Goal: Task Accomplishment & Management: Manage account settings

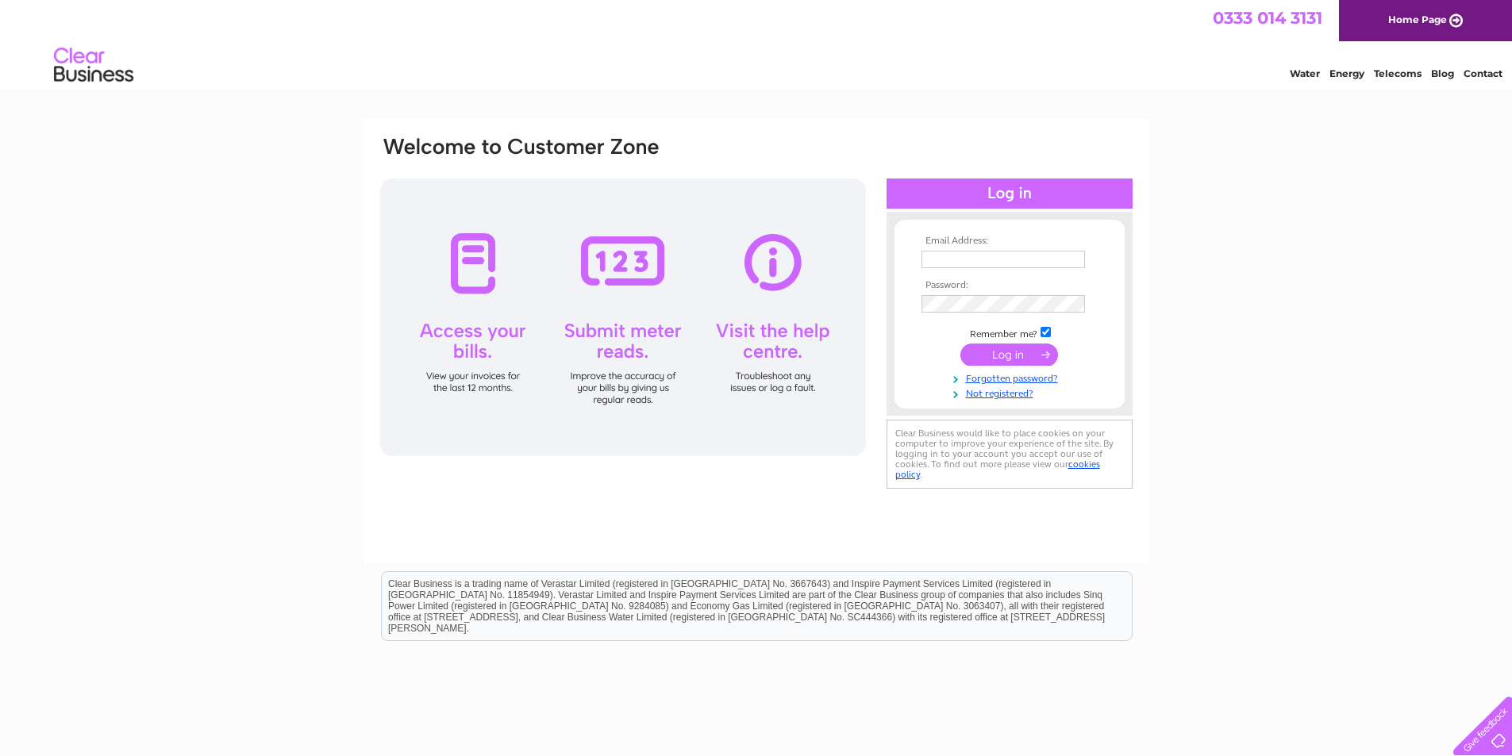
type input "[EMAIL_ADDRESS][DOMAIN_NAME]"
click at [998, 356] on input "submit" at bounding box center [1009, 355] width 98 height 22
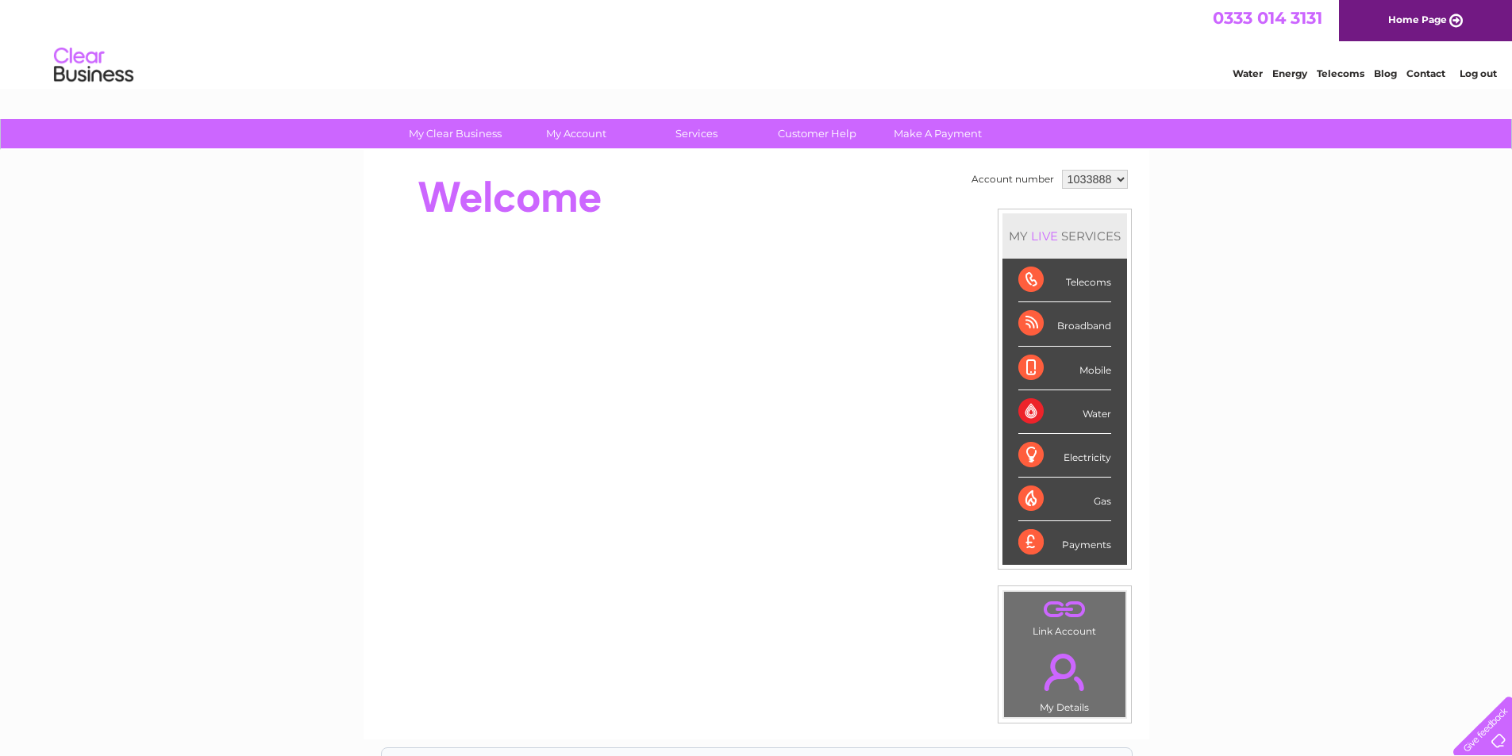
click at [1069, 277] on div "Telecoms" at bounding box center [1064, 281] width 93 height 44
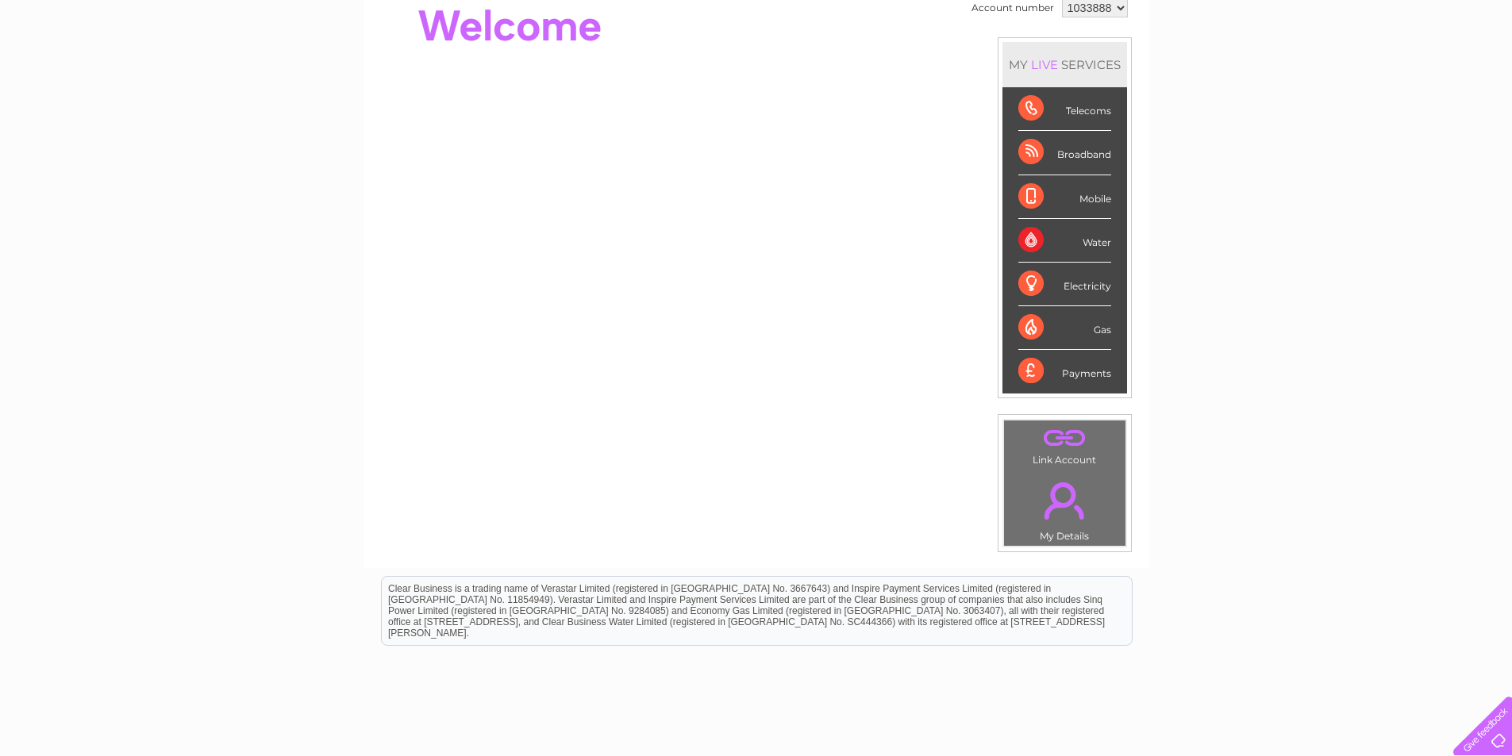
scroll to position [29, 0]
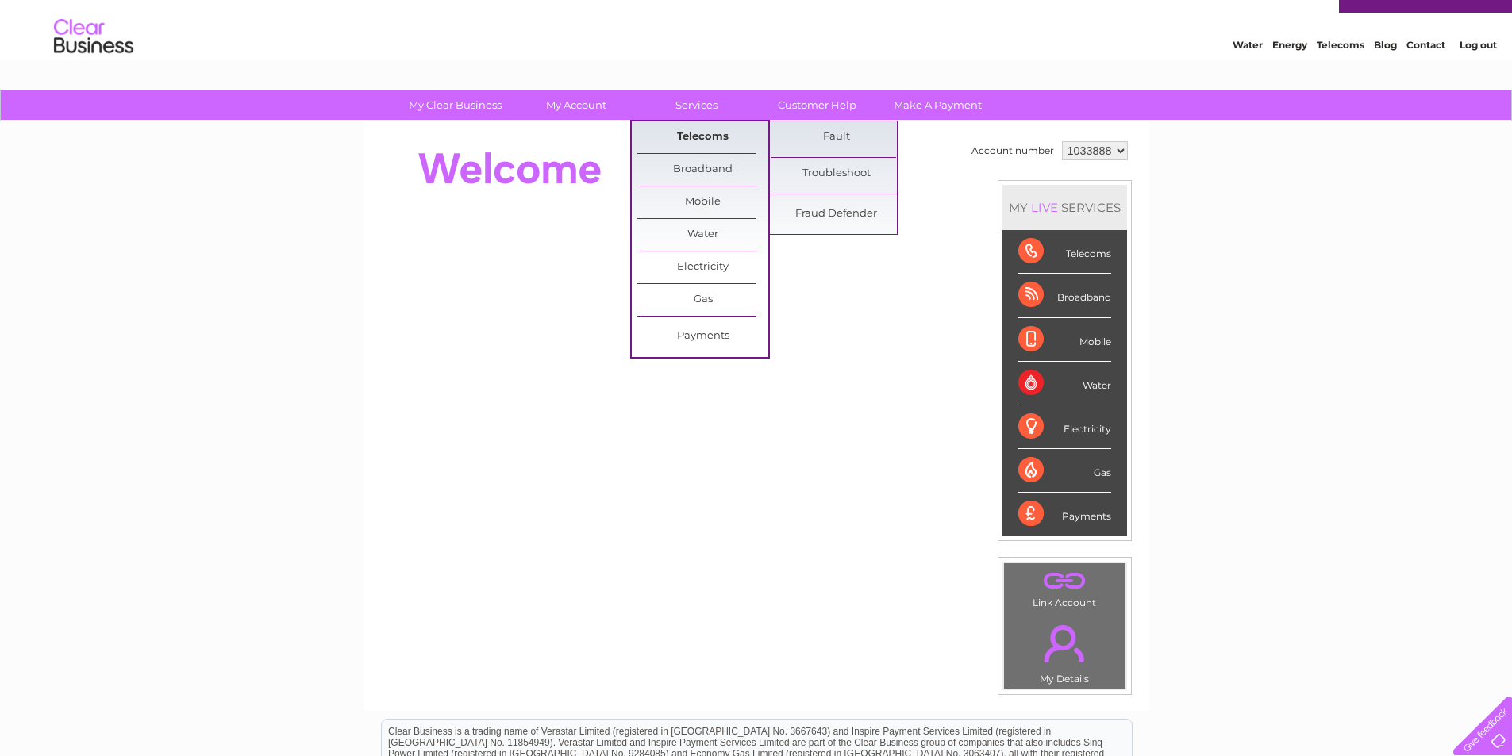
click at [708, 127] on link "Telecoms" at bounding box center [702, 137] width 131 height 32
click at [710, 140] on link "Telecoms" at bounding box center [702, 137] width 131 height 32
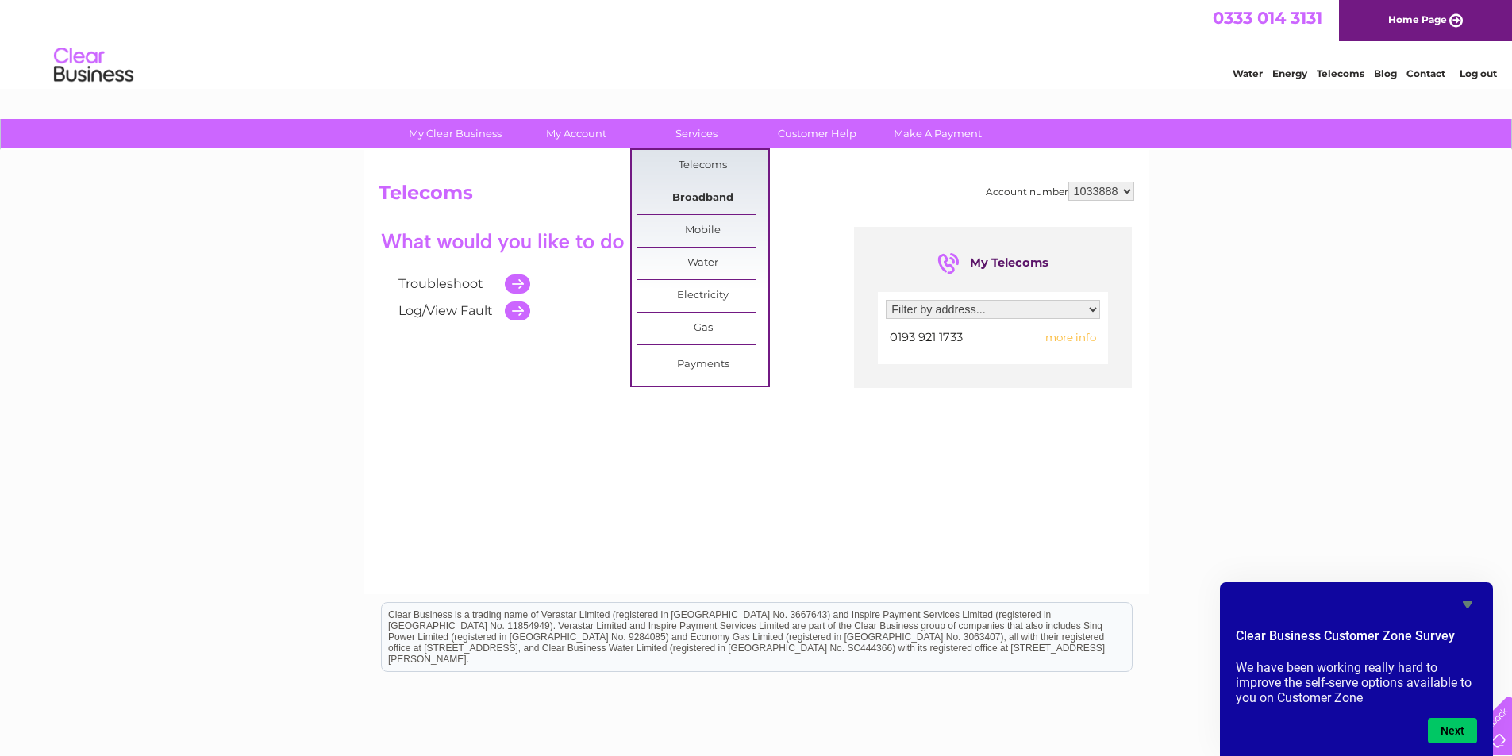
click at [712, 196] on link "Broadband" at bounding box center [702, 199] width 131 height 32
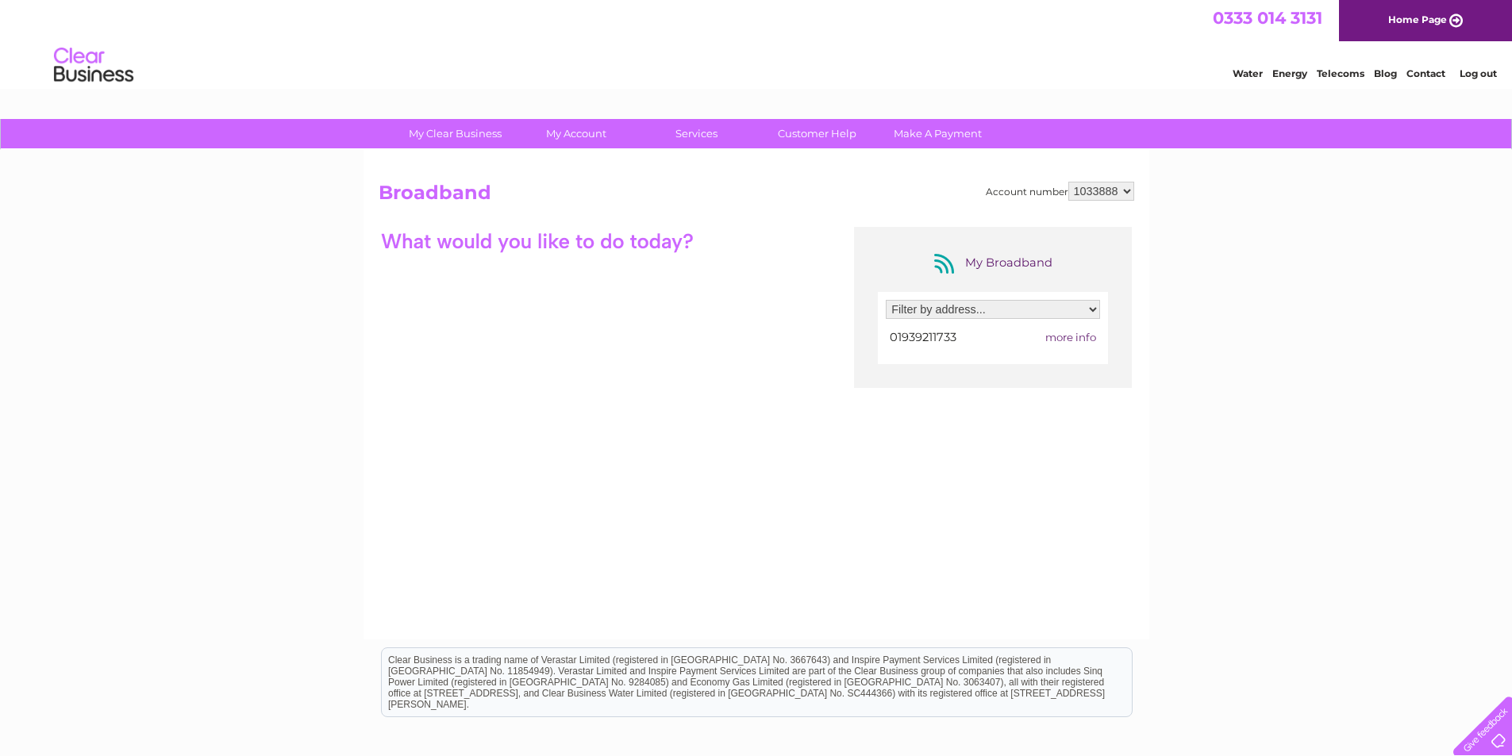
click at [991, 311] on select "Filter by address... Unit 5, Old Station Yard, Station Road, Hadnall, Shrewsbur…" at bounding box center [993, 309] width 214 height 19
select select "1842984"
click at [886, 300] on select "Filter by address... [STREET_ADDRESS]" at bounding box center [993, 309] width 214 height 19
click at [1075, 341] on span "more info" at bounding box center [1070, 337] width 51 height 13
click at [1074, 337] on span "more info" at bounding box center [1070, 337] width 51 height 13
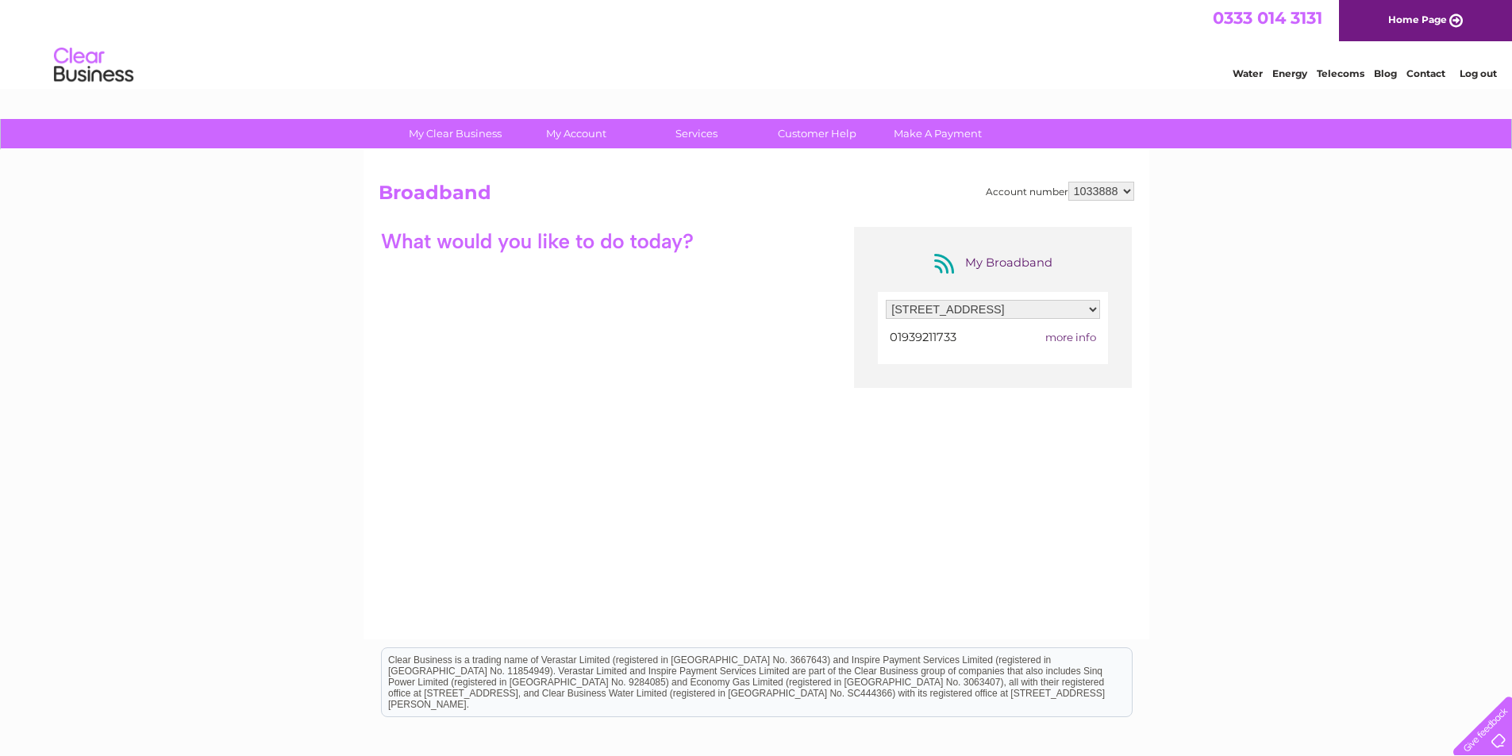
click at [1074, 337] on span "more info" at bounding box center [1070, 337] width 51 height 13
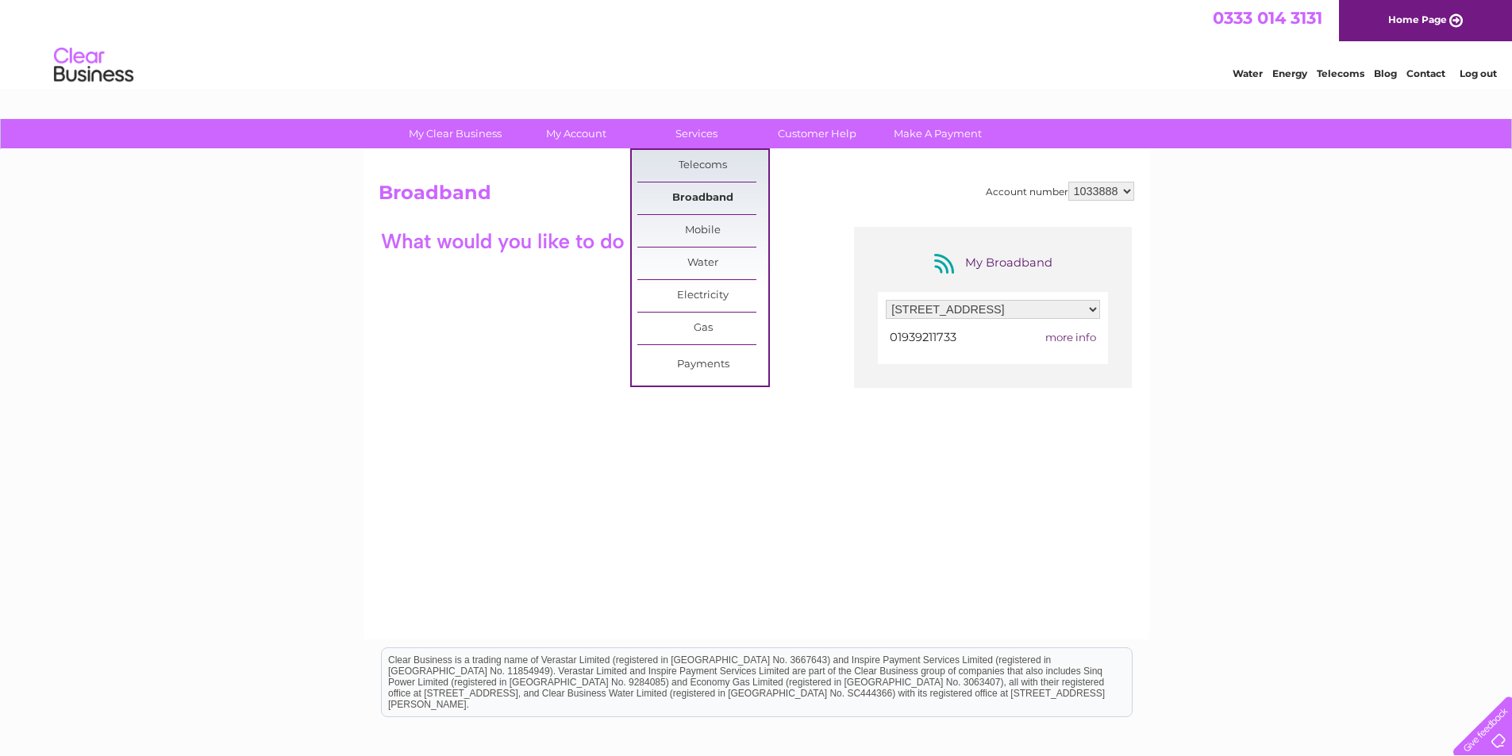
click at [700, 201] on link "Broadband" at bounding box center [702, 199] width 131 height 32
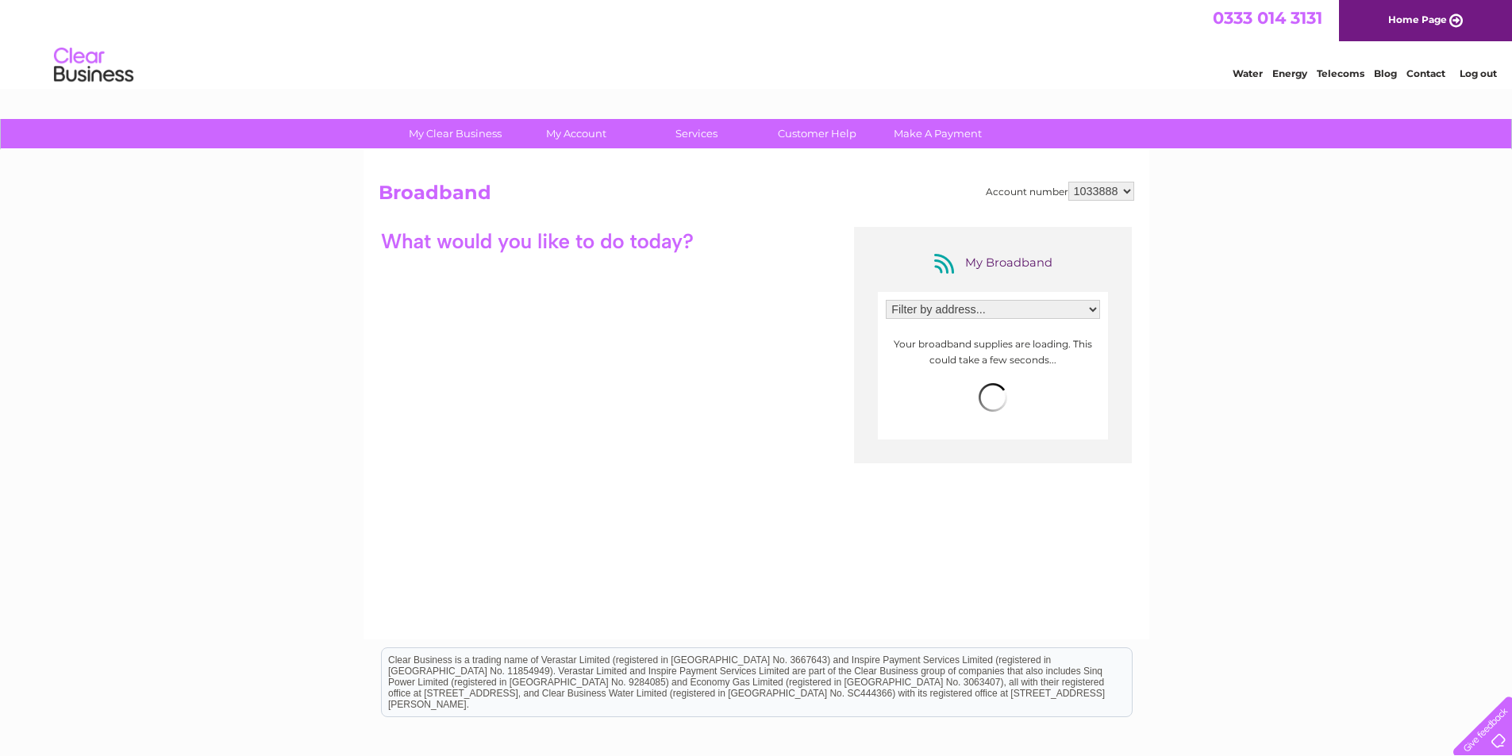
click at [975, 301] on select "Filter by address... [STREET_ADDRESS]" at bounding box center [993, 309] width 214 height 19
select select "1842984"
click at [886, 300] on select "Filter by address... [STREET_ADDRESS]" at bounding box center [993, 309] width 214 height 19
click at [1054, 337] on span "more info" at bounding box center [1070, 337] width 51 height 13
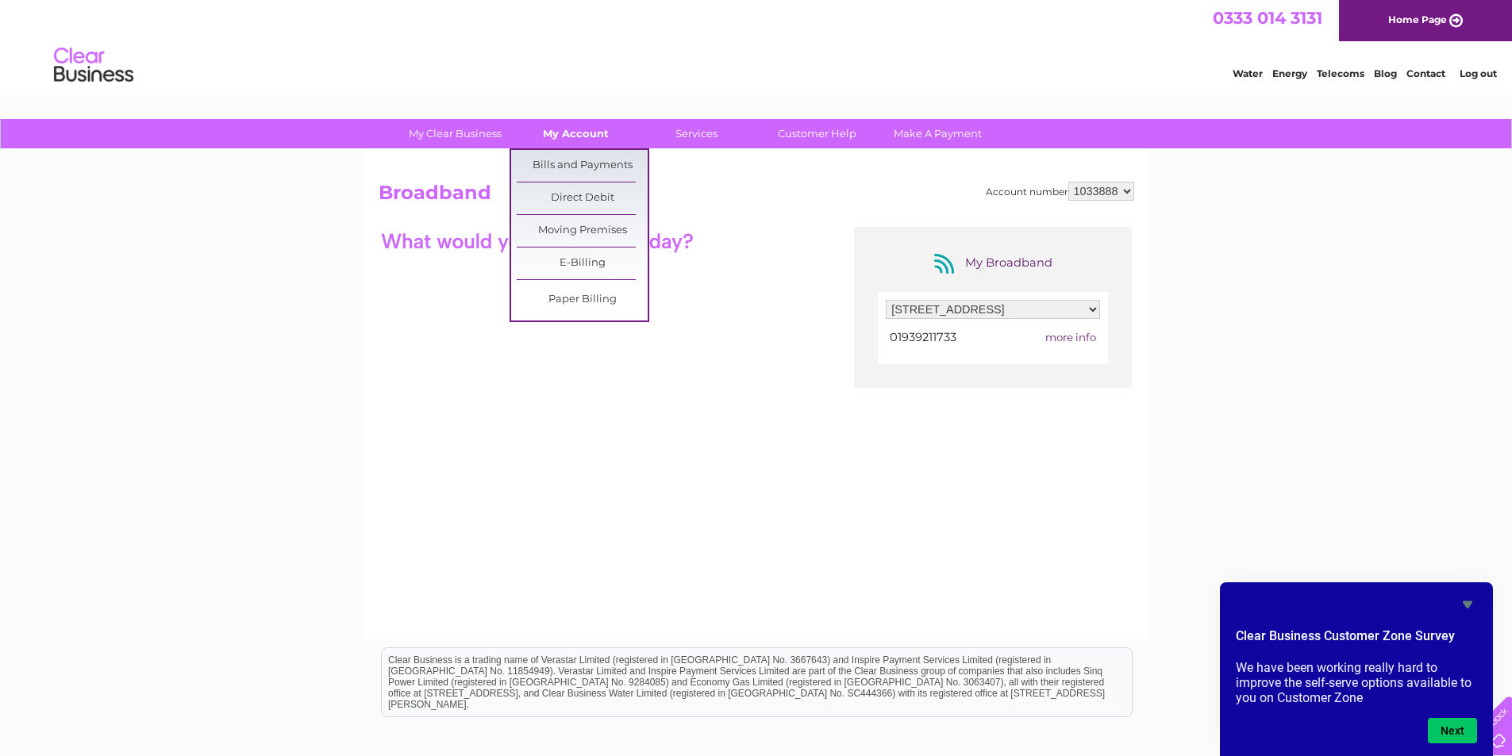
click at [580, 129] on link "My Account" at bounding box center [575, 133] width 131 height 29
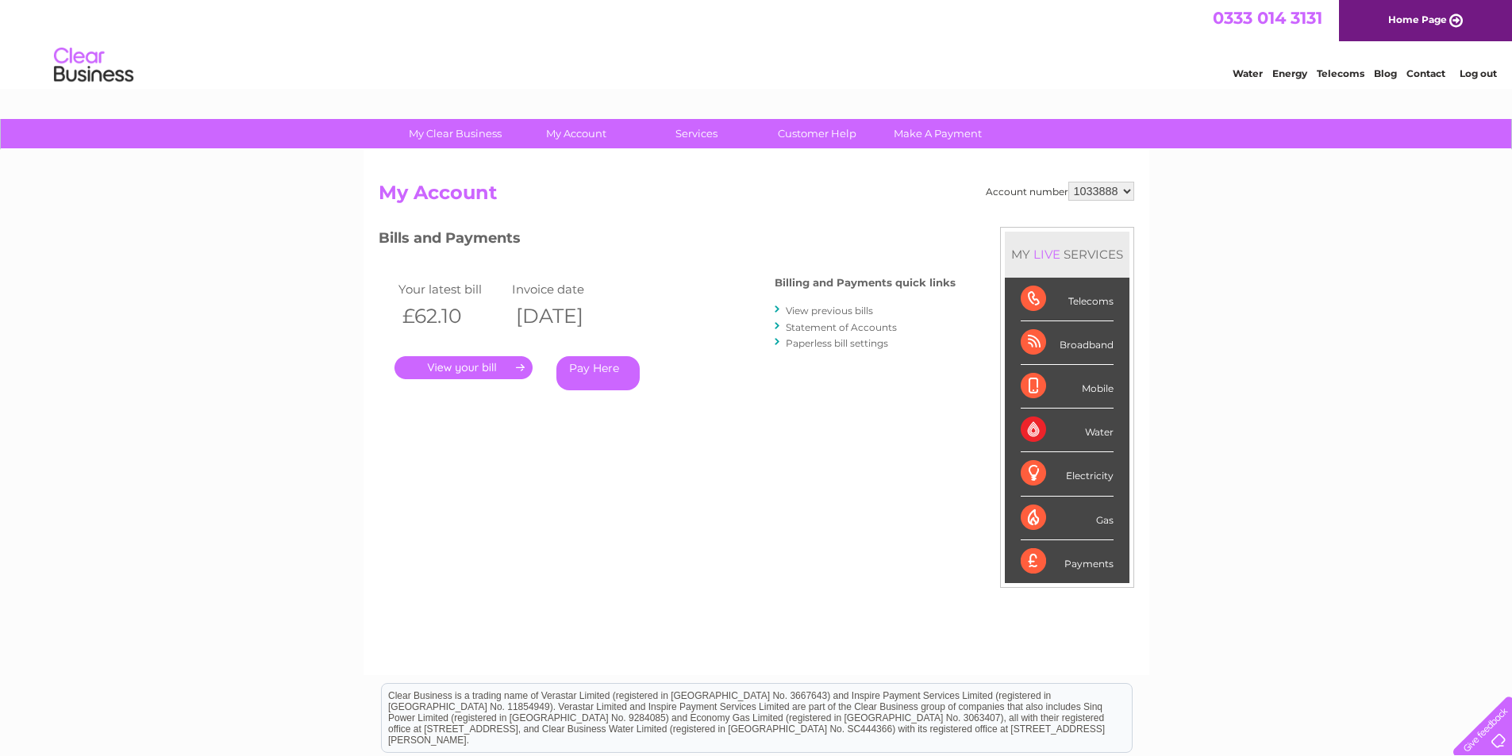
click at [1337, 76] on link "Telecoms" at bounding box center [1341, 73] width 48 height 12
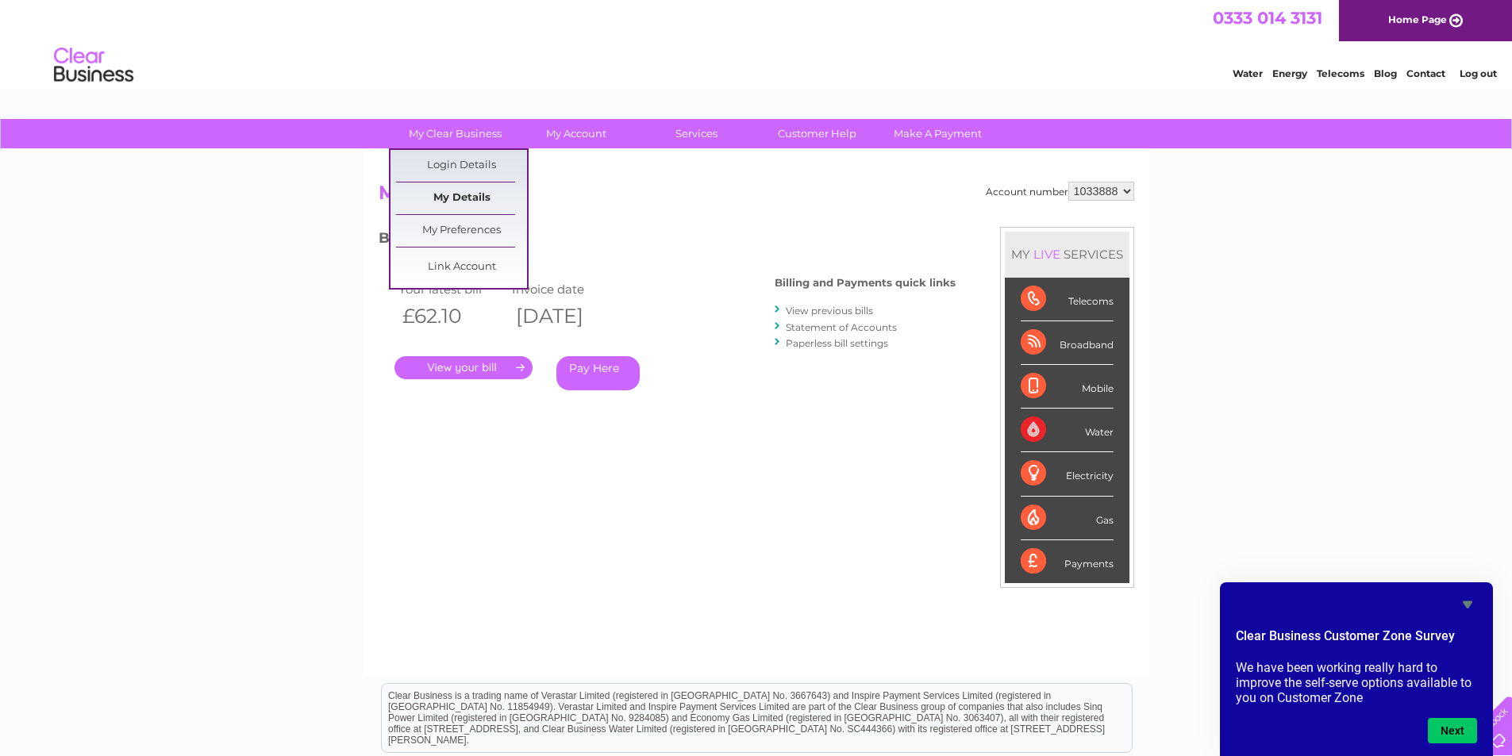
click at [467, 187] on link "My Details" at bounding box center [461, 199] width 131 height 32
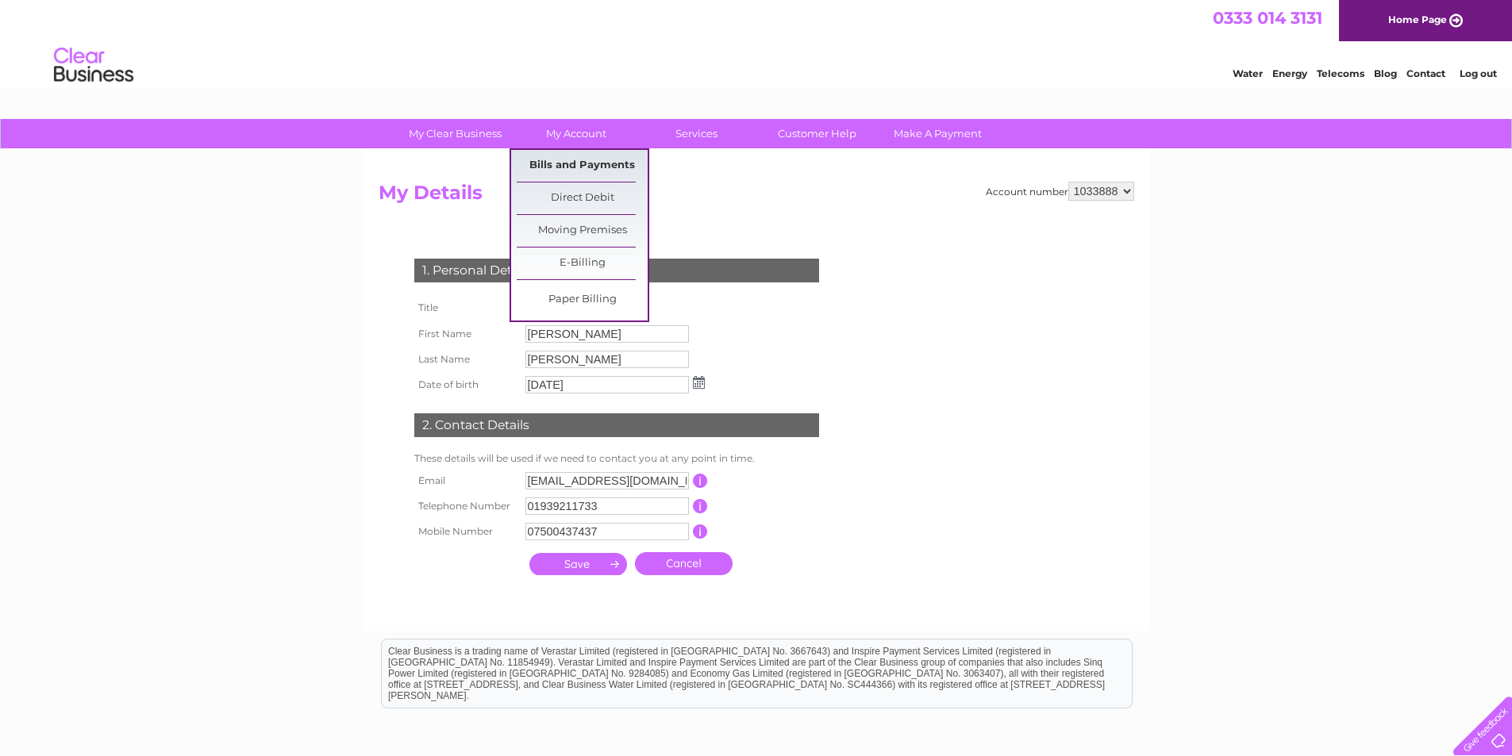
click at [565, 164] on link "Bills and Payments" at bounding box center [582, 166] width 131 height 32
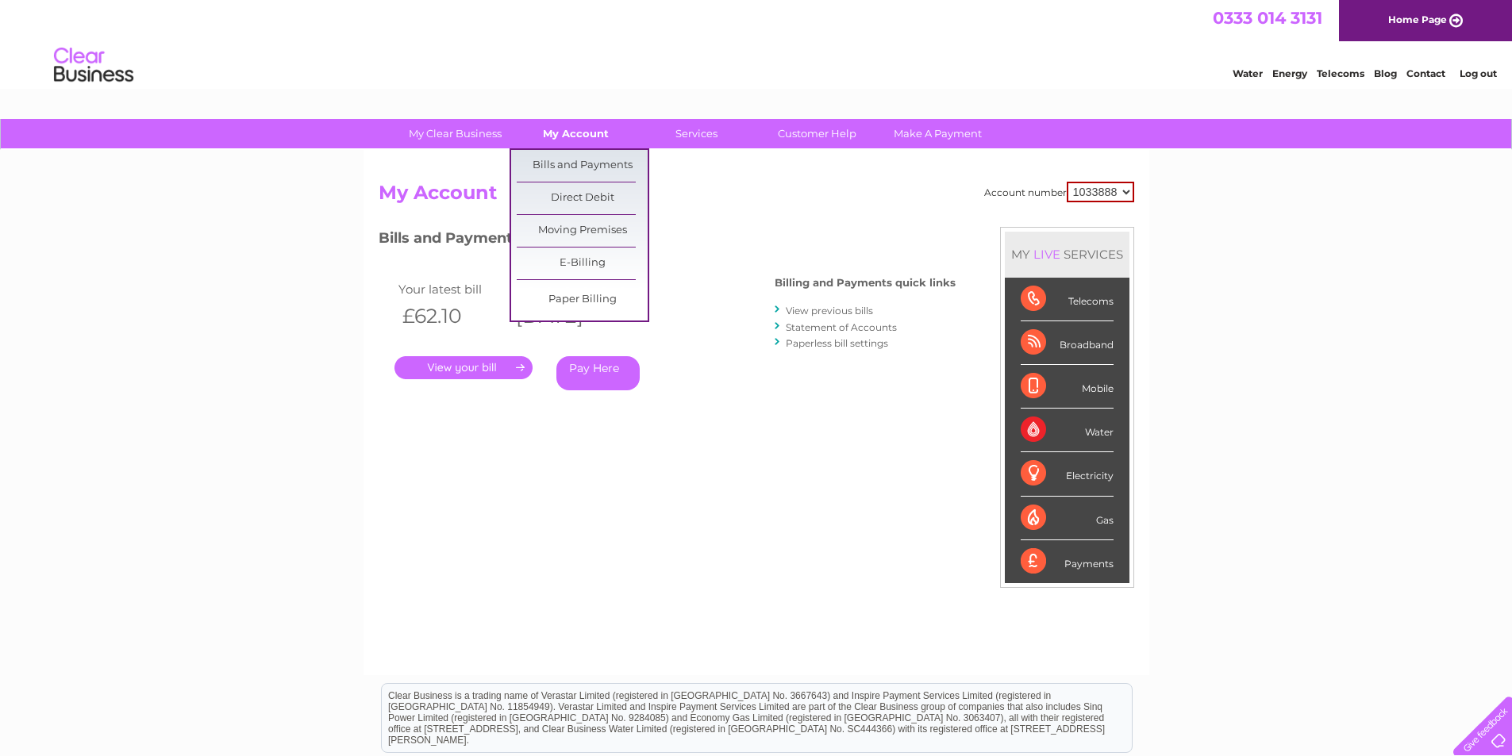
click at [596, 137] on link "My Account" at bounding box center [575, 133] width 131 height 29
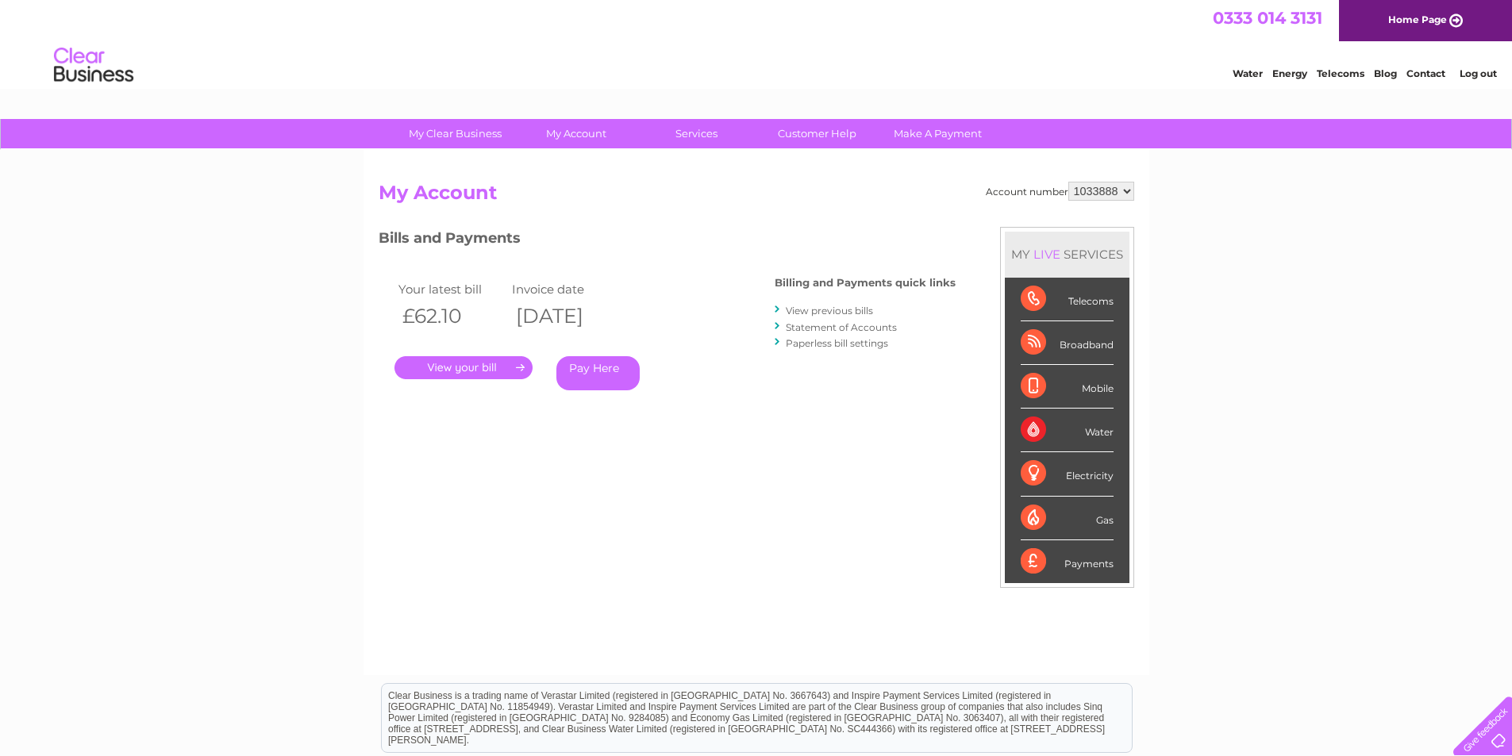
click at [839, 315] on link "View previous bills" at bounding box center [829, 311] width 87 height 12
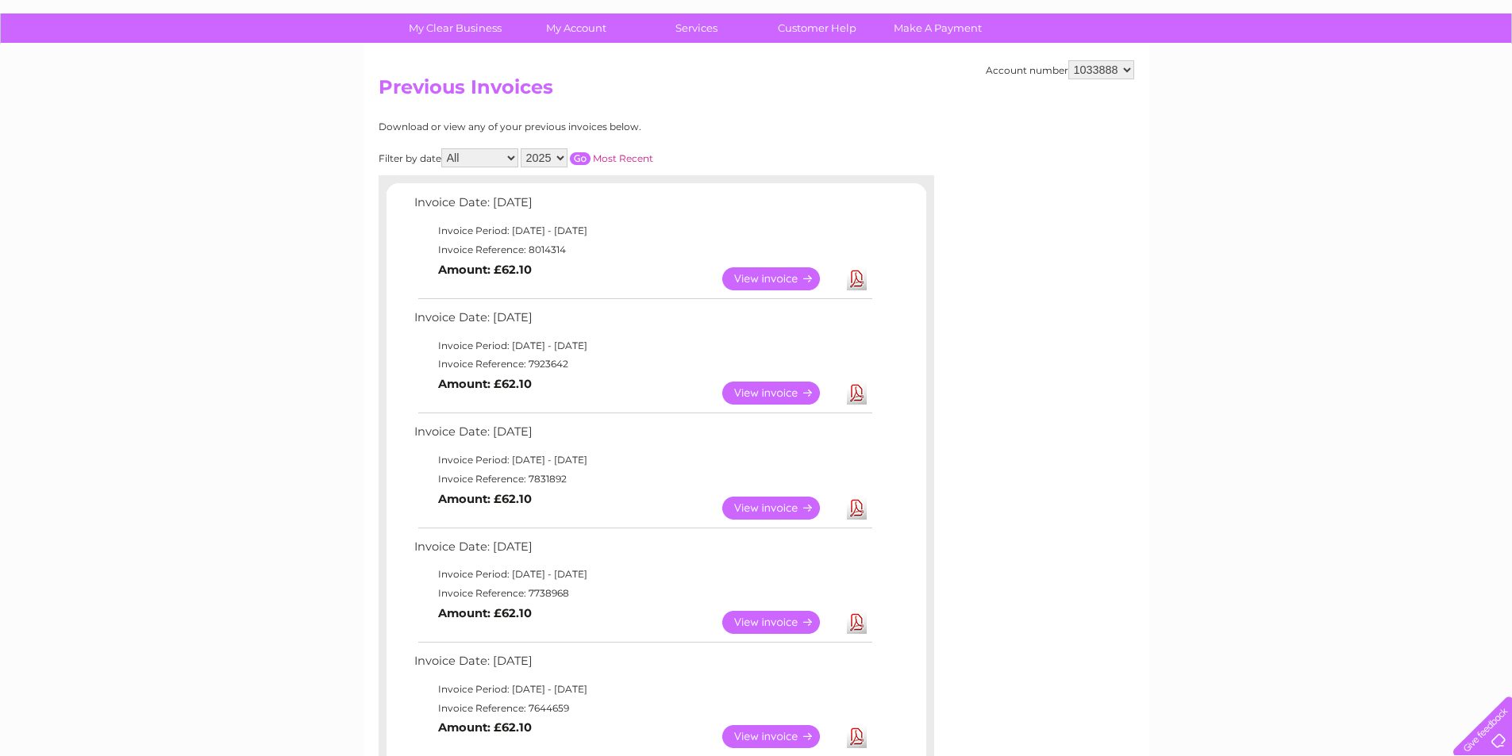
scroll to position [101, 0]
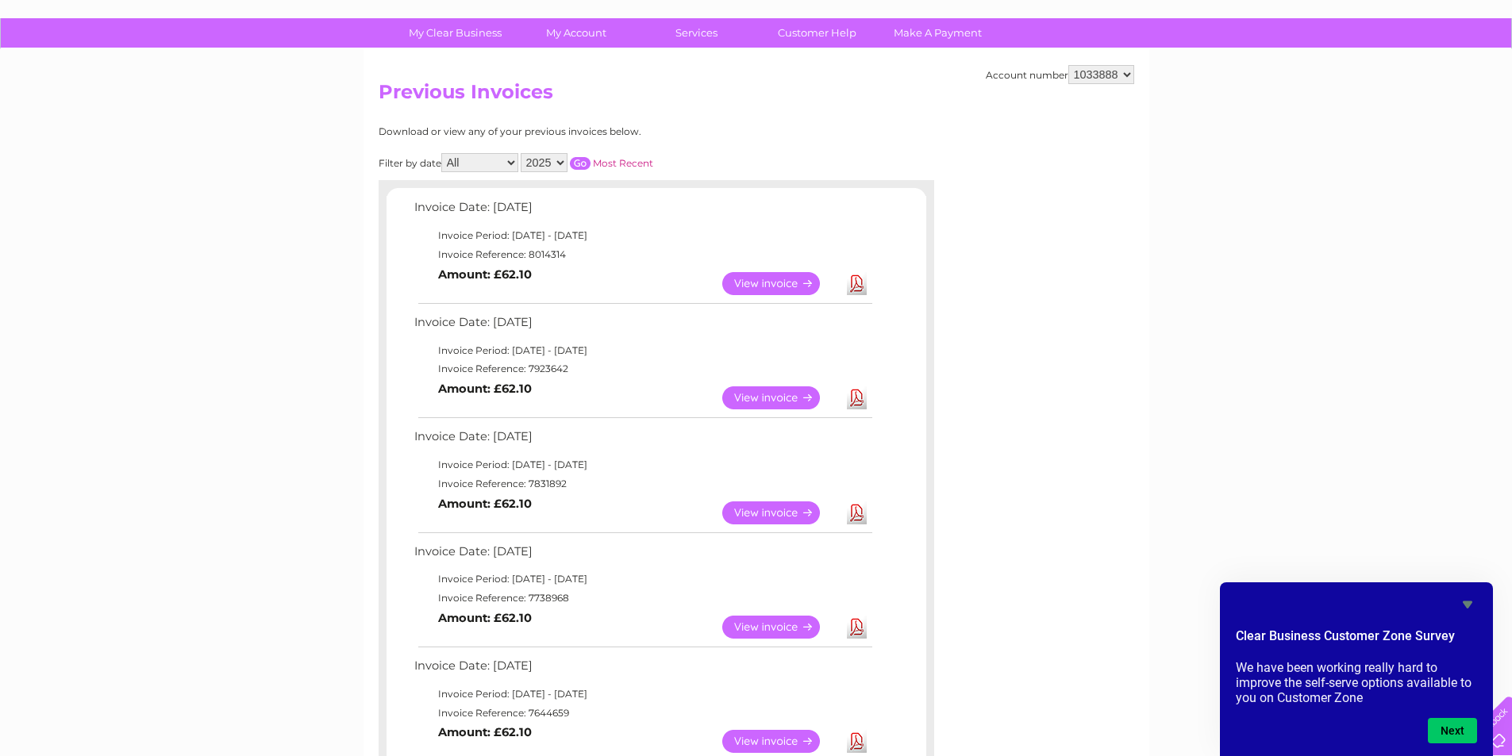
click at [775, 292] on link "View" at bounding box center [780, 283] width 117 height 23
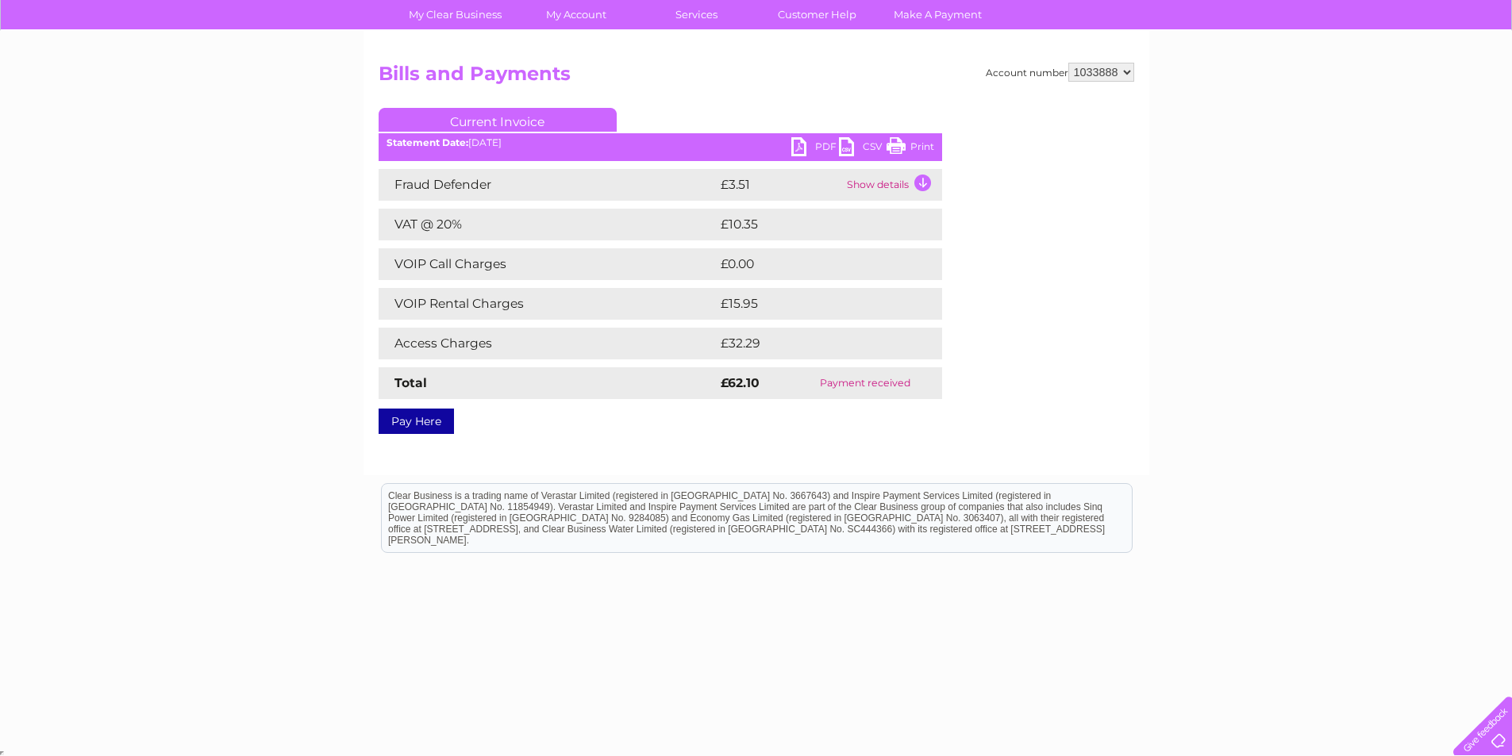
scroll to position [121, 0]
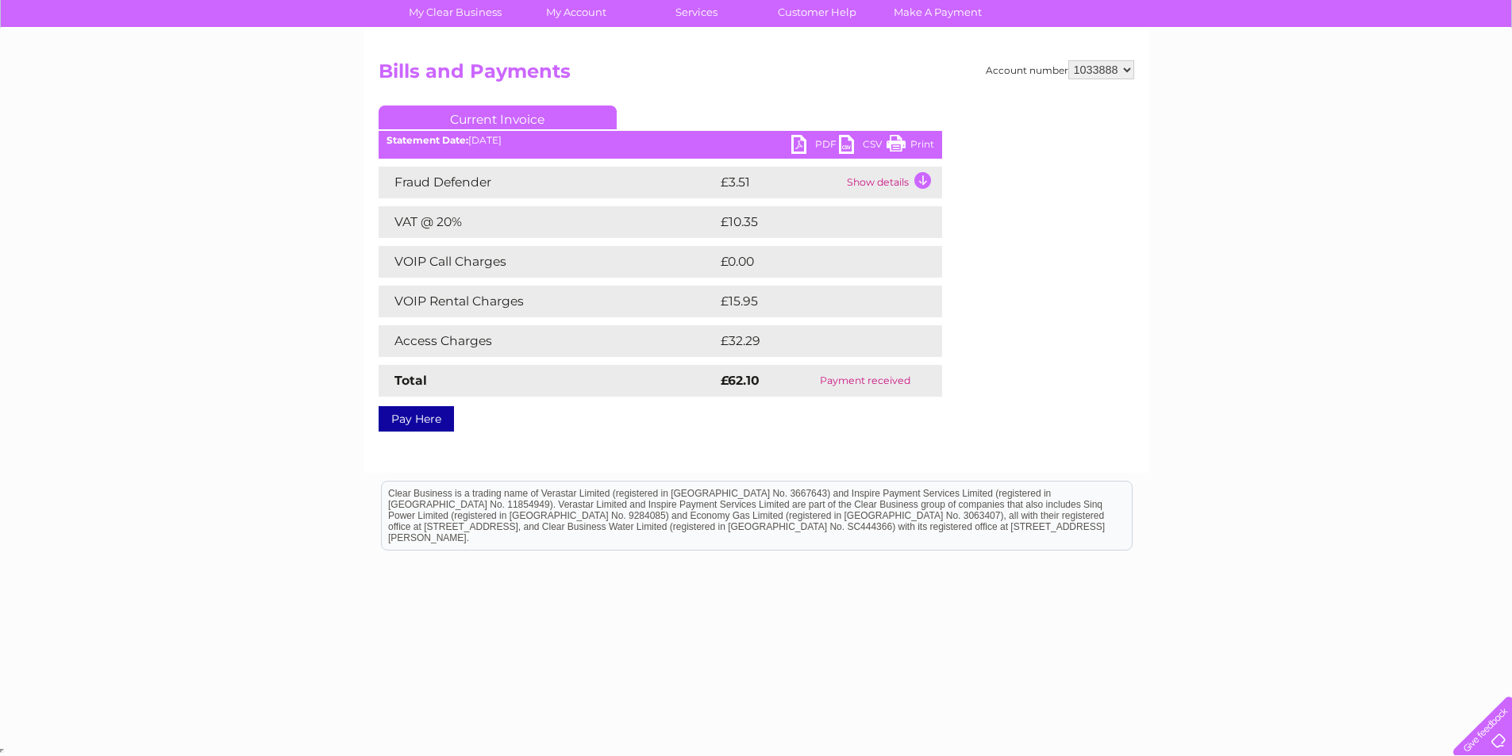
click at [922, 182] on td "Show details" at bounding box center [892, 183] width 99 height 32
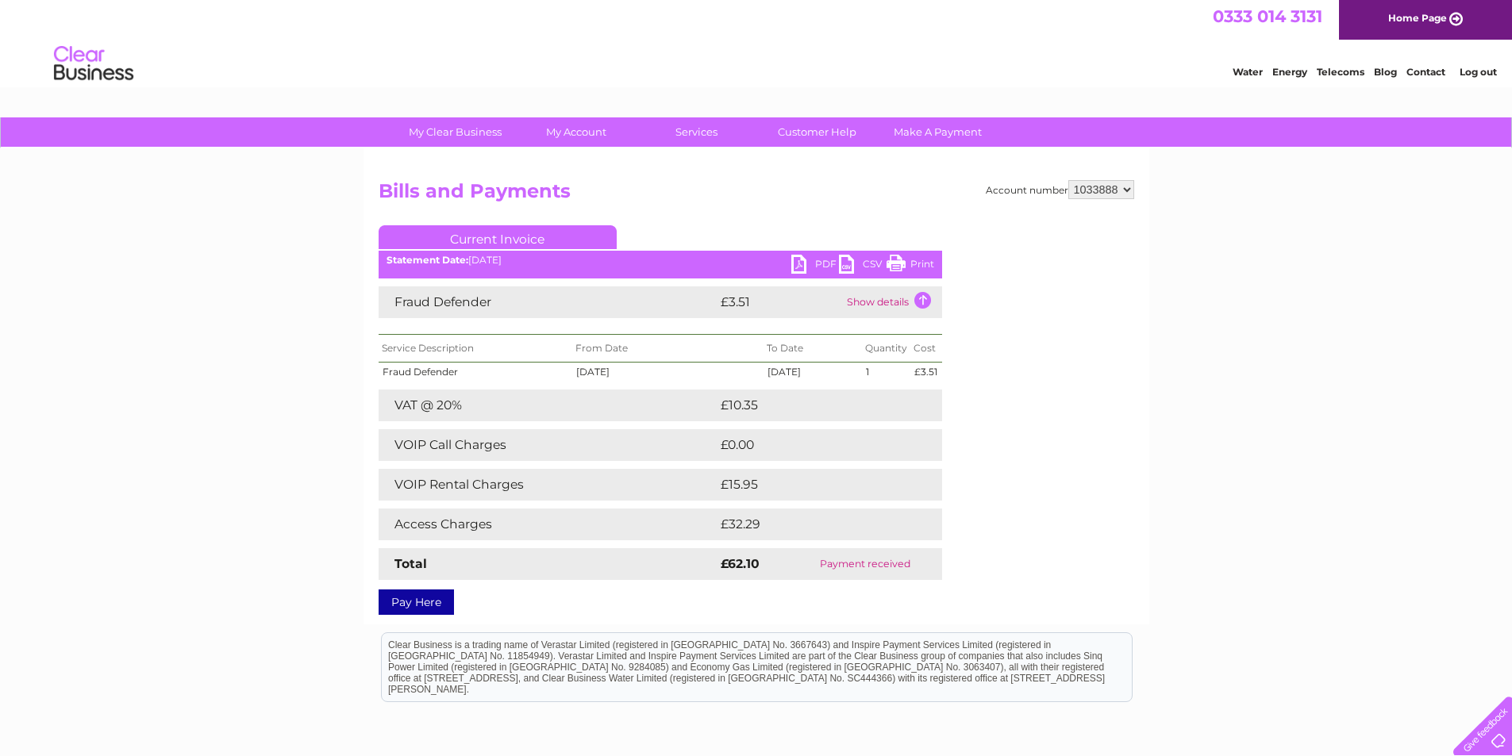
scroll to position [0, 0]
